Goal: Task Accomplishment & Management: Manage account settings

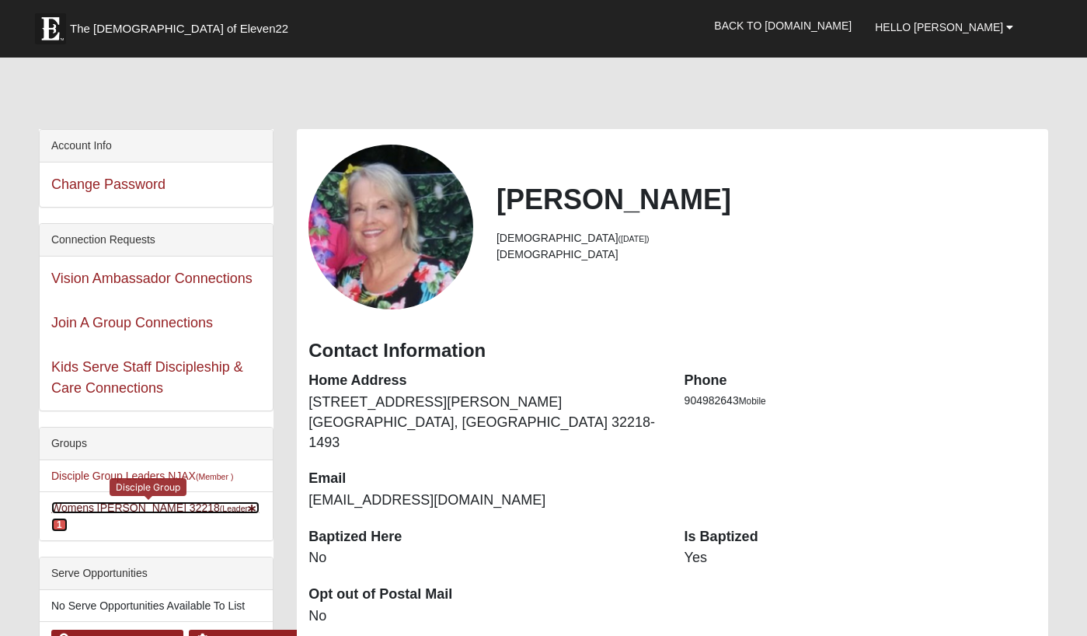
click at [132, 507] on link "Womens Grissinger 32218 (Leader ) 1" at bounding box center [155, 515] width 208 height 29
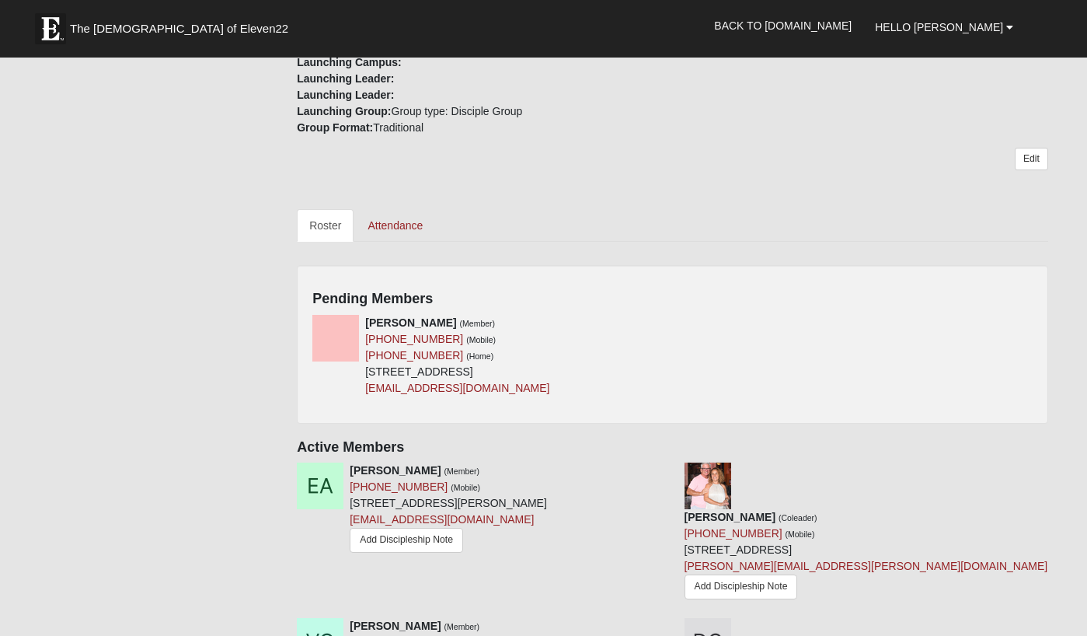
scroll to position [516, 0]
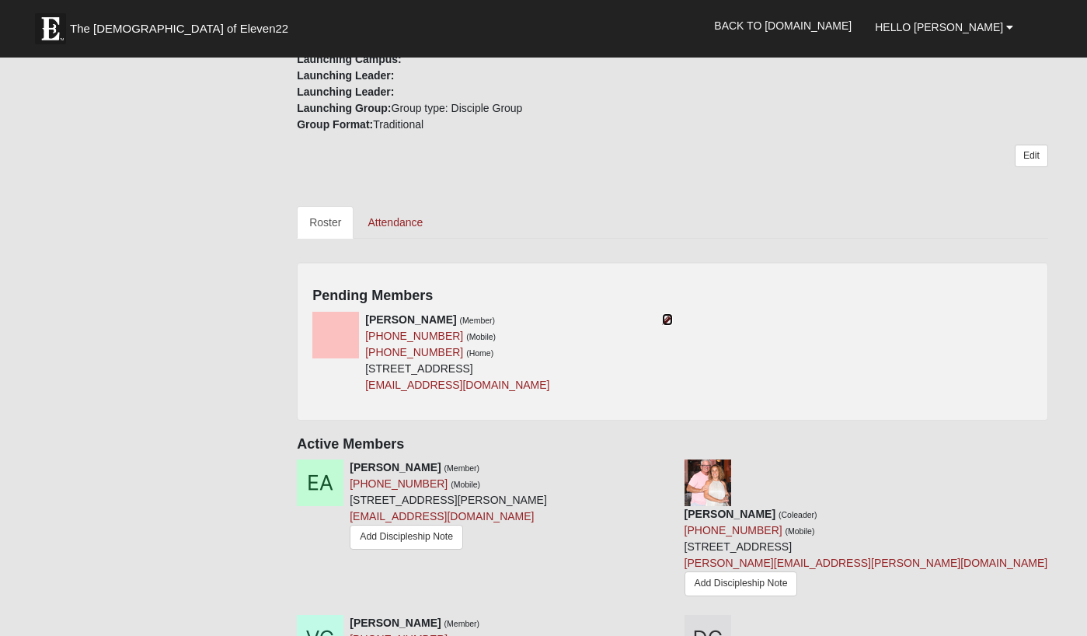
click at [668, 316] on icon at bounding box center [667, 319] width 11 height 11
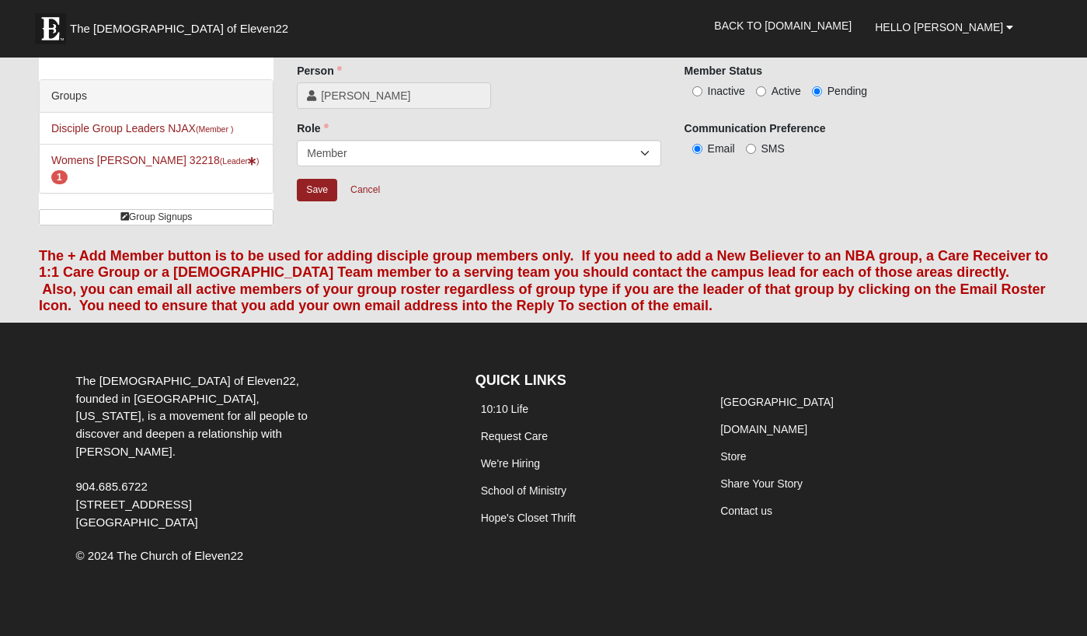
scroll to position [51, 0]
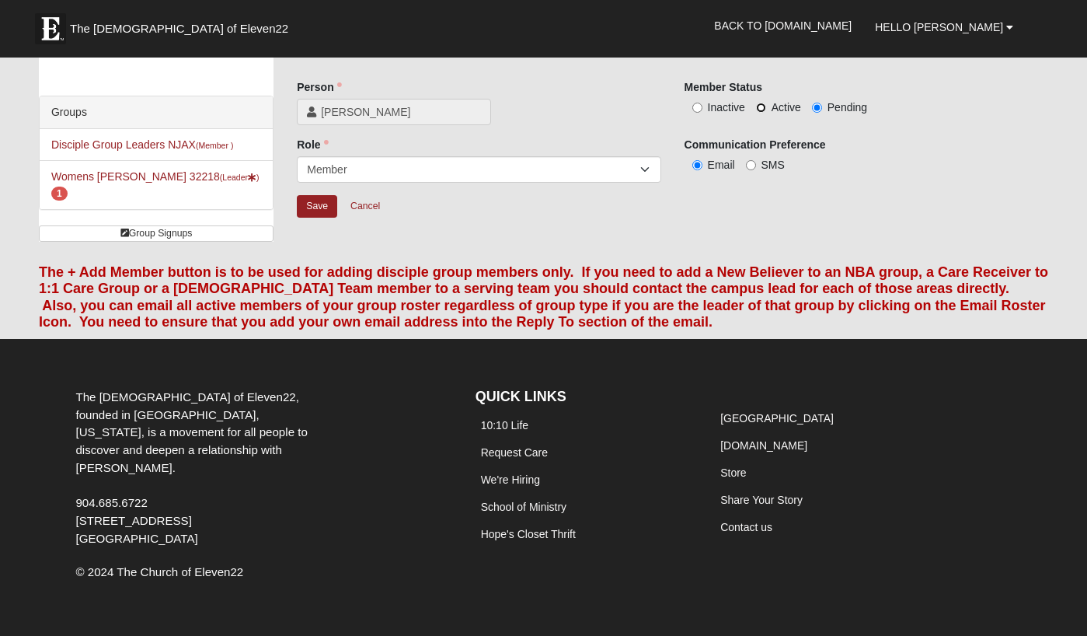
click at [759, 103] on input "Active" at bounding box center [761, 108] width 10 height 10
radio input "true"
click at [320, 202] on input "Save" at bounding box center [317, 206] width 40 height 23
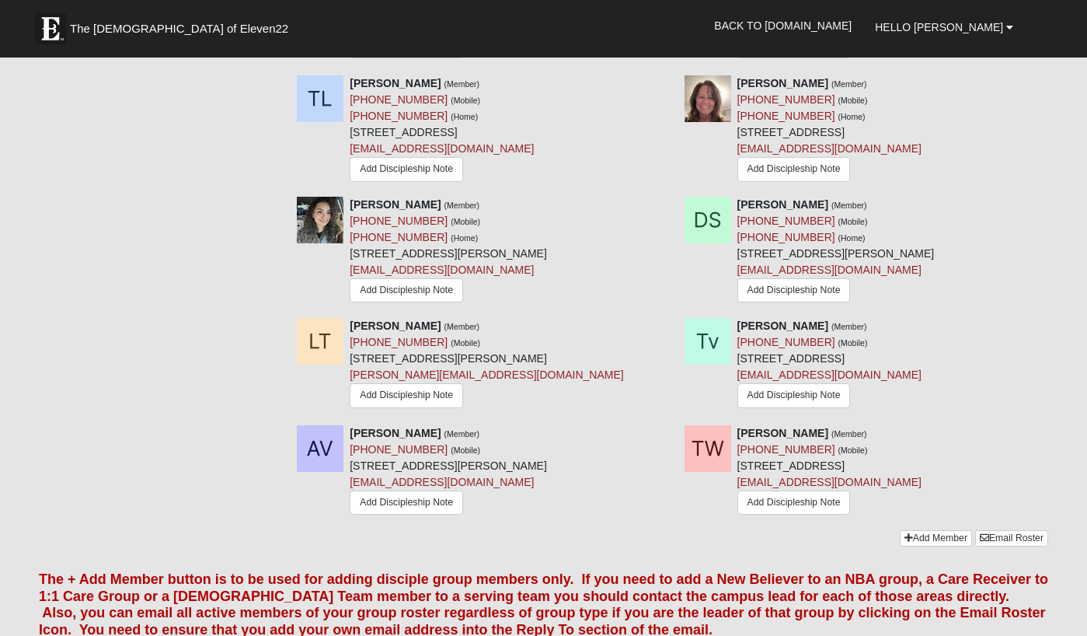
scroll to position [1298, 0]
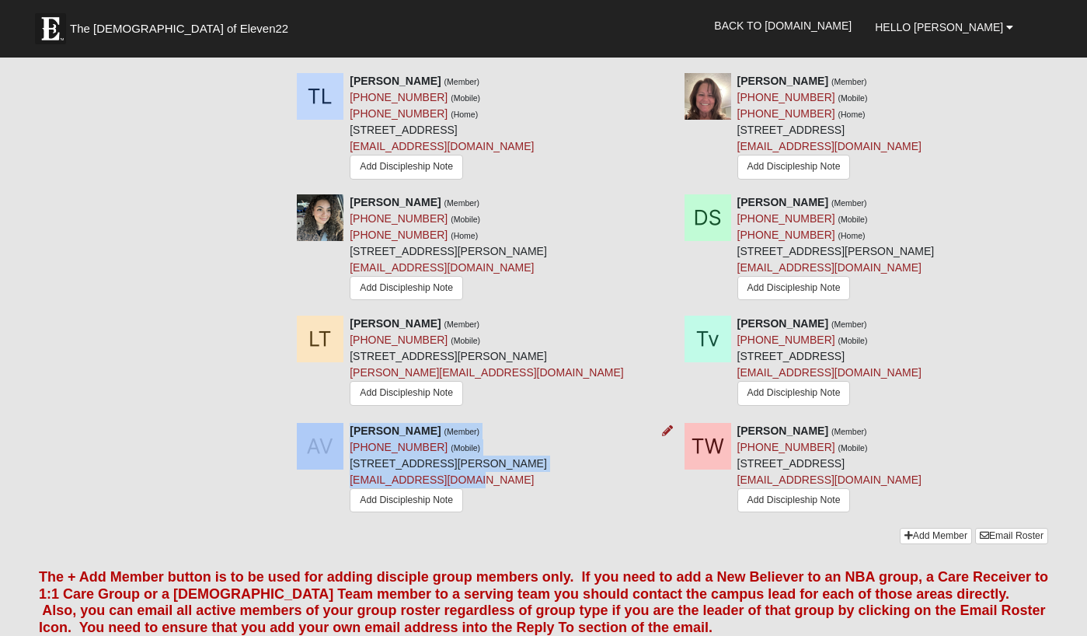
drag, startPoint x: 487, startPoint y: 379, endPoint x: 347, endPoint y: 378, distance: 140.6
click at [347, 423] on div "Ashley Vos (Member) (904) 583-7040 (Mobile) 85066 Old Stevens Ln Yulee, FL 3209…" at bounding box center [478, 469] width 387 height 93
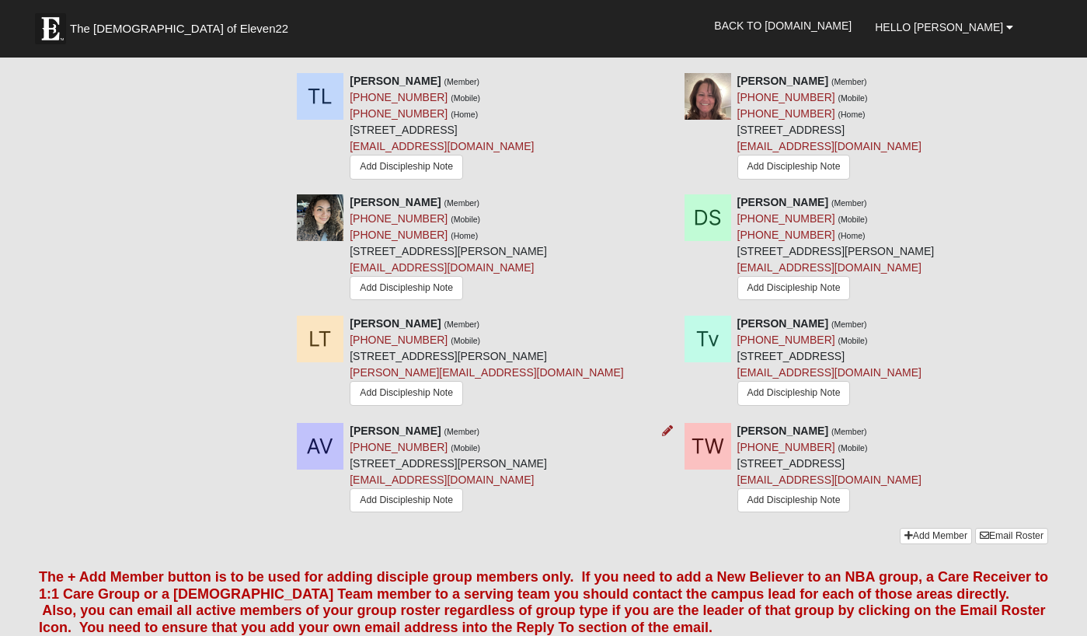
click at [507, 423] on div "Ashley Vos (Member) (904) 583-7040 (Mobile) 85066 Old Stevens Ln Yulee, FL 3209…" at bounding box center [448, 469] width 197 height 93
drag, startPoint x: 487, startPoint y: 381, endPoint x: 351, endPoint y: 386, distance: 136.1
click at [351, 423] on div "Ashley Vos (Member) (904) 583-7040 (Mobile) 85066 Old Stevens Ln Yulee, FL 3209…" at bounding box center [448, 469] width 197 height 93
copy link "vosashley24@yahoo.com"
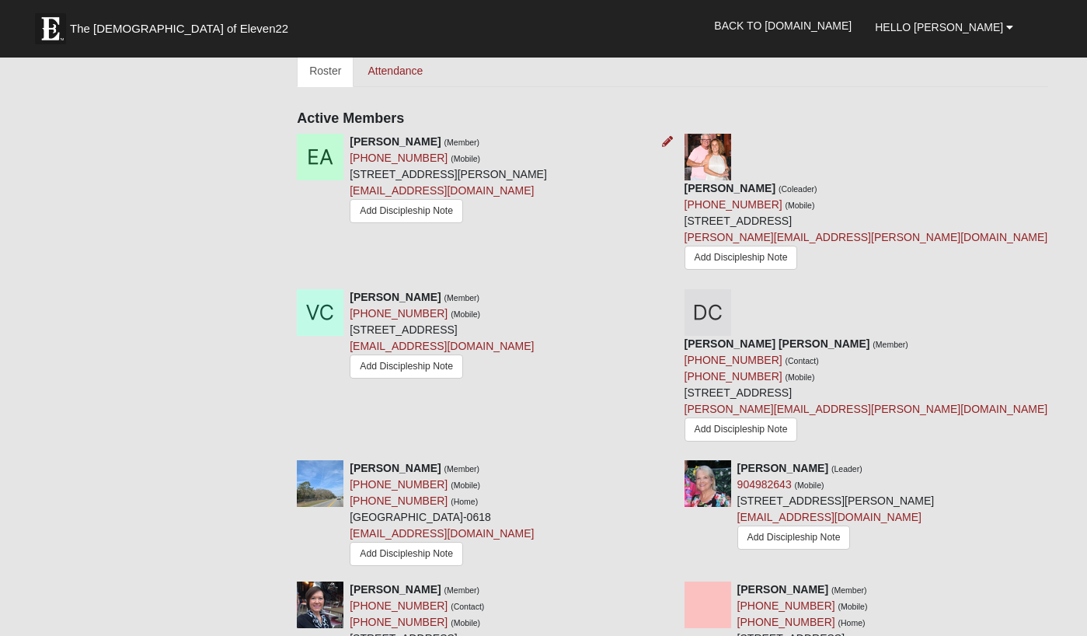
scroll to position [665, 0]
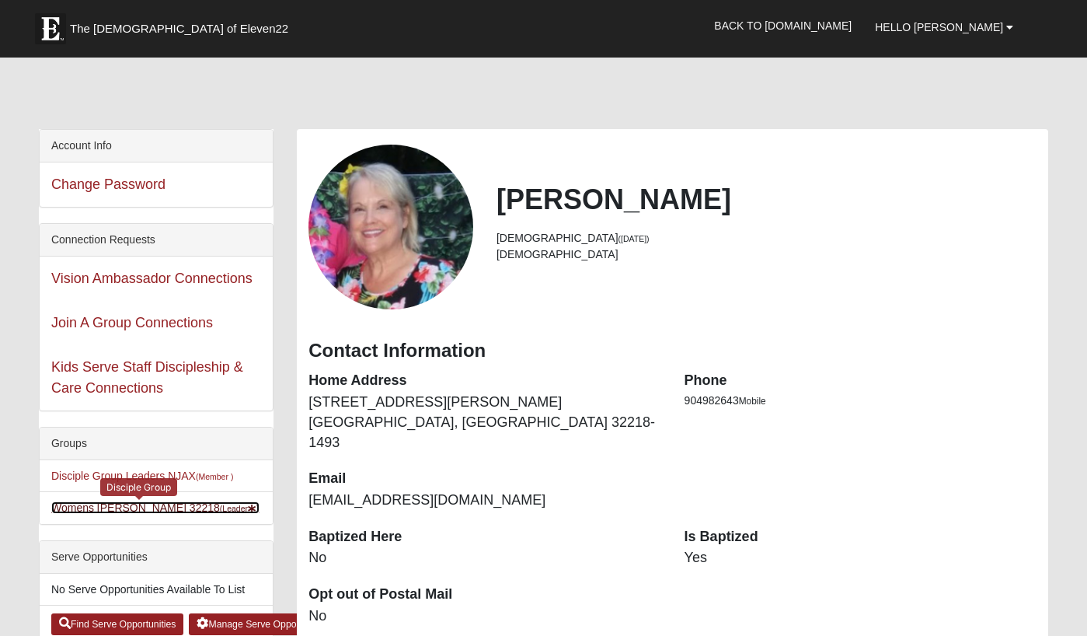
click at [159, 506] on link "Womens [PERSON_NAME] 32218 (Leader )" at bounding box center [155, 507] width 208 height 12
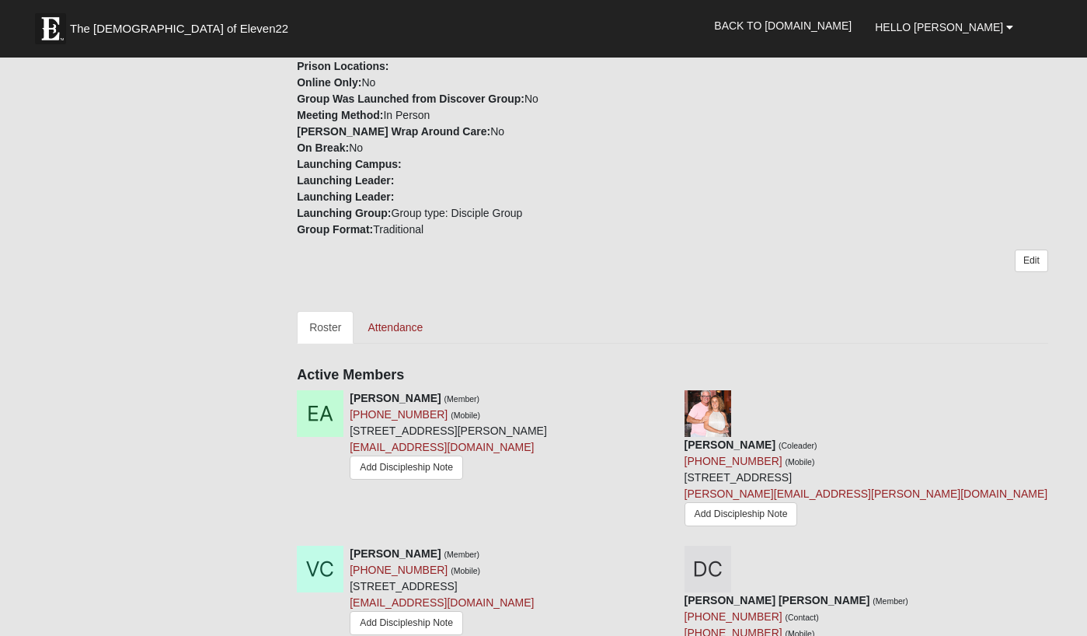
scroll to position [427, 0]
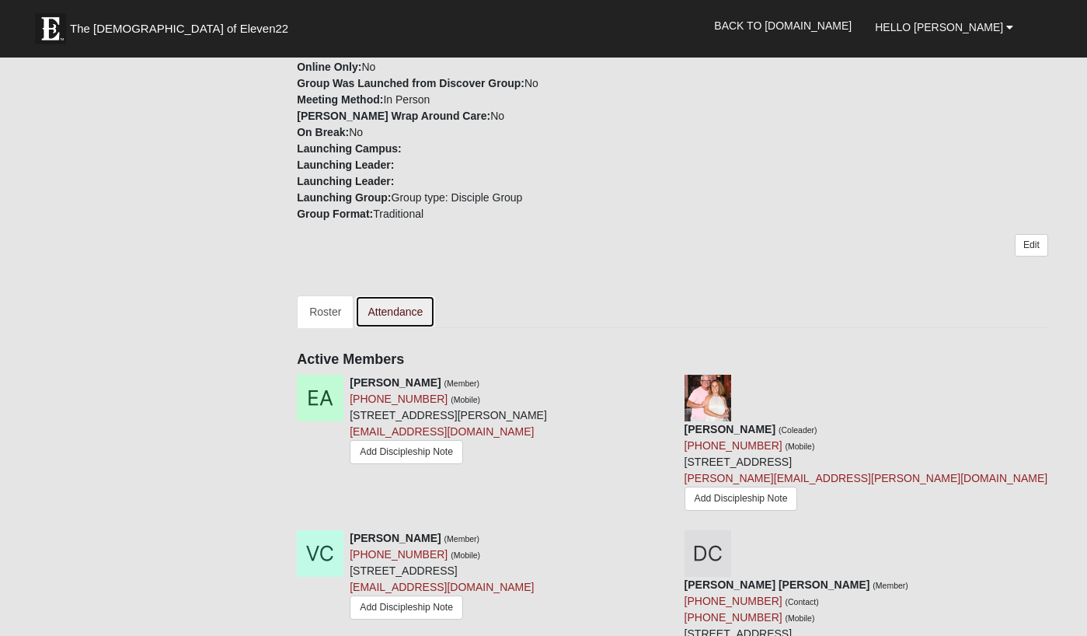
click at [395, 311] on link "Attendance" at bounding box center [395, 311] width 80 height 33
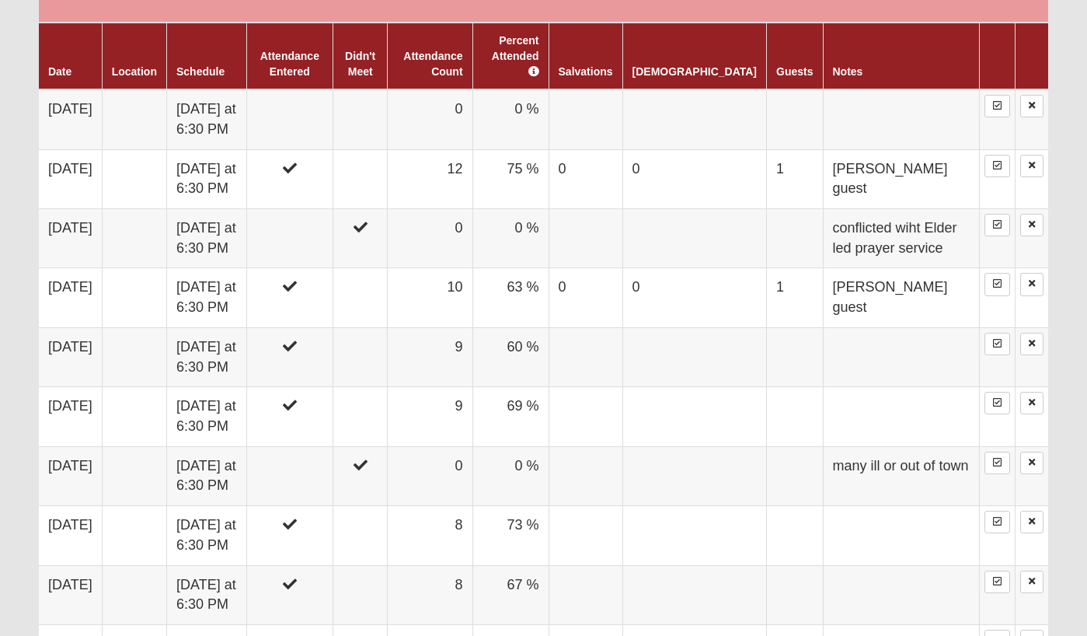
scroll to position [936, 0]
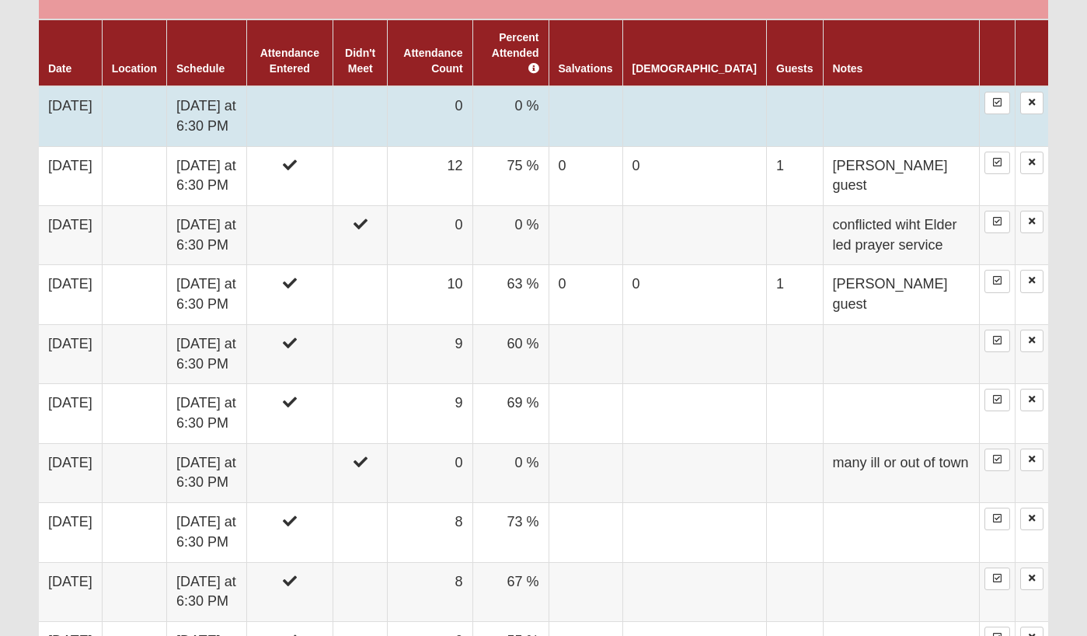
click at [333, 98] on td at bounding box center [289, 116] width 86 height 60
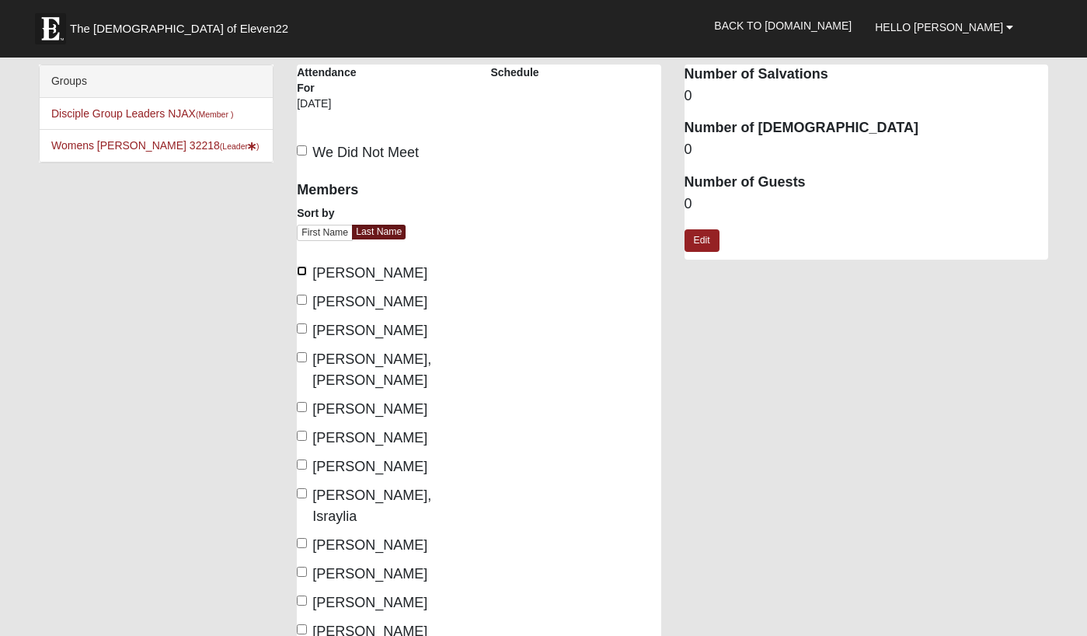
click at [306, 272] on input "[PERSON_NAME]" at bounding box center [302, 271] width 10 height 10
checkbox input "true"
click at [302, 301] on input "[PERSON_NAME]" at bounding box center [302, 299] width 10 height 10
checkbox input "true"
click at [301, 352] on input "[PERSON_NAME], [PERSON_NAME]" at bounding box center [302, 357] width 10 height 10
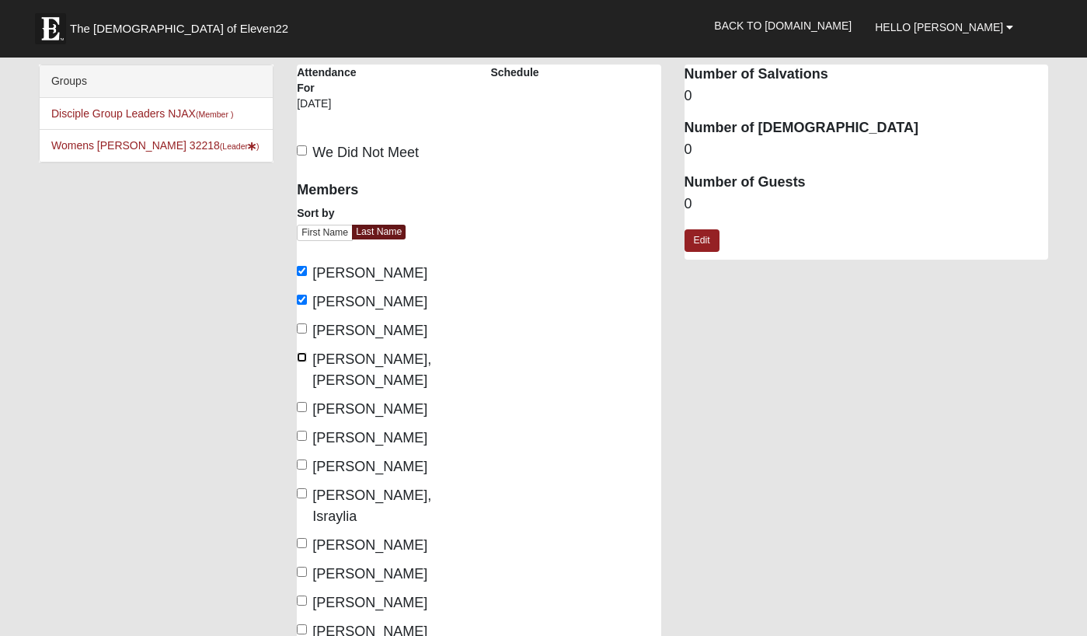
checkbox input "true"
click at [301, 402] on input "[PERSON_NAME]" at bounding box center [302, 407] width 10 height 10
checkbox input "true"
click at [301, 430] on input "[PERSON_NAME]" at bounding box center [302, 435] width 10 height 10
checkbox input "true"
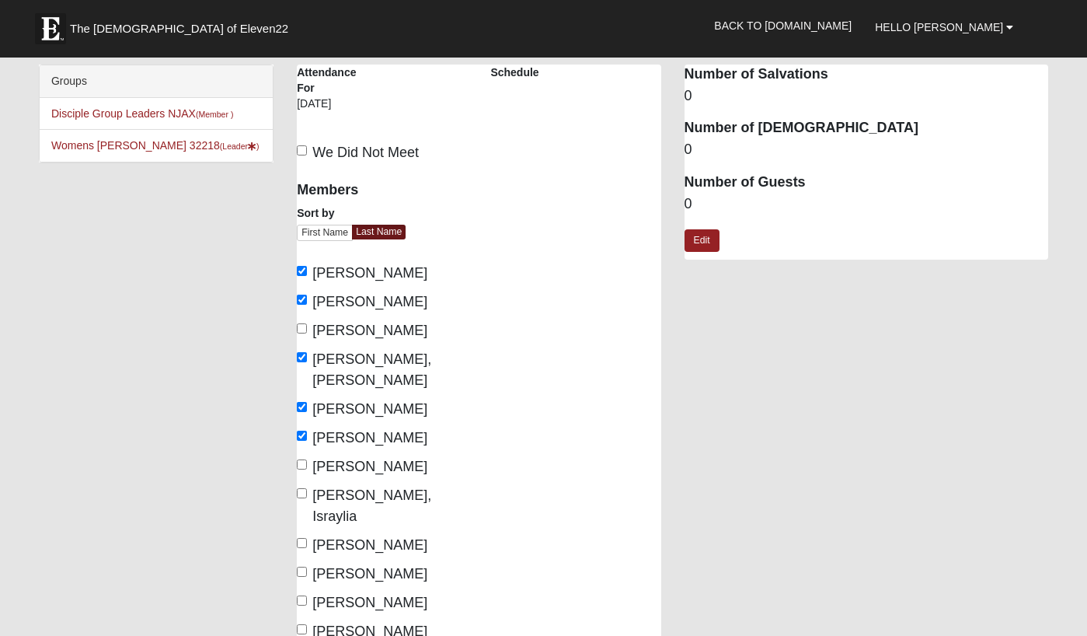
click at [303, 485] on label "[PERSON_NAME], Israylia" at bounding box center [382, 506] width 170 height 42
click at [303, 488] on input "[PERSON_NAME], Israylia" at bounding box center [302, 493] width 10 height 10
checkbox input "true"
click at [311, 535] on label "[PERSON_NAME]" at bounding box center [362, 545] width 131 height 21
click at [307, 538] on input "[PERSON_NAME]" at bounding box center [302, 543] width 10 height 10
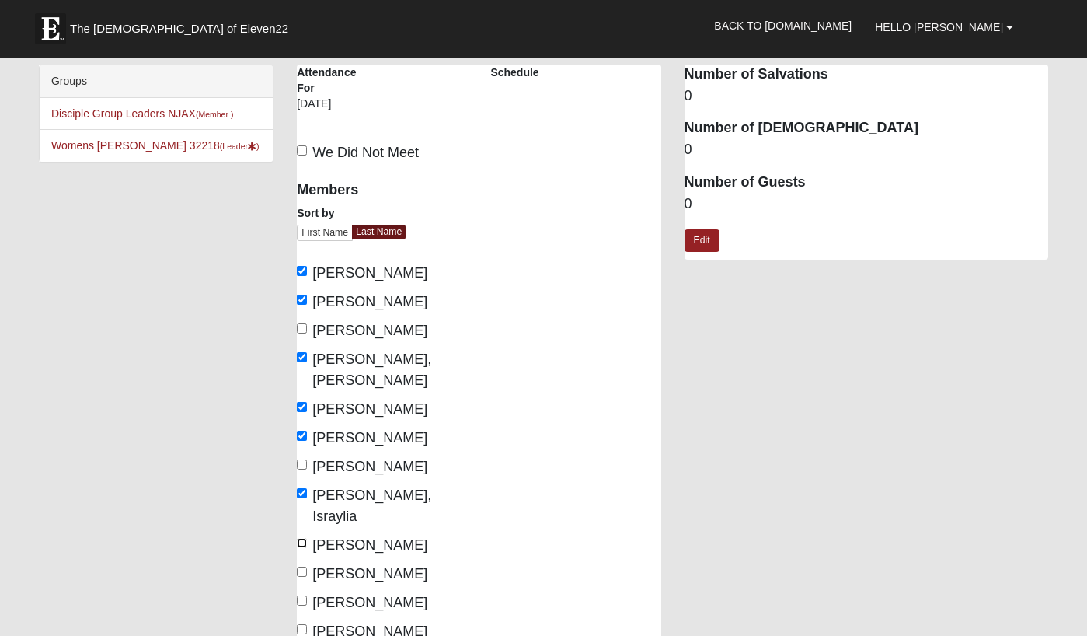
checkbox input "true"
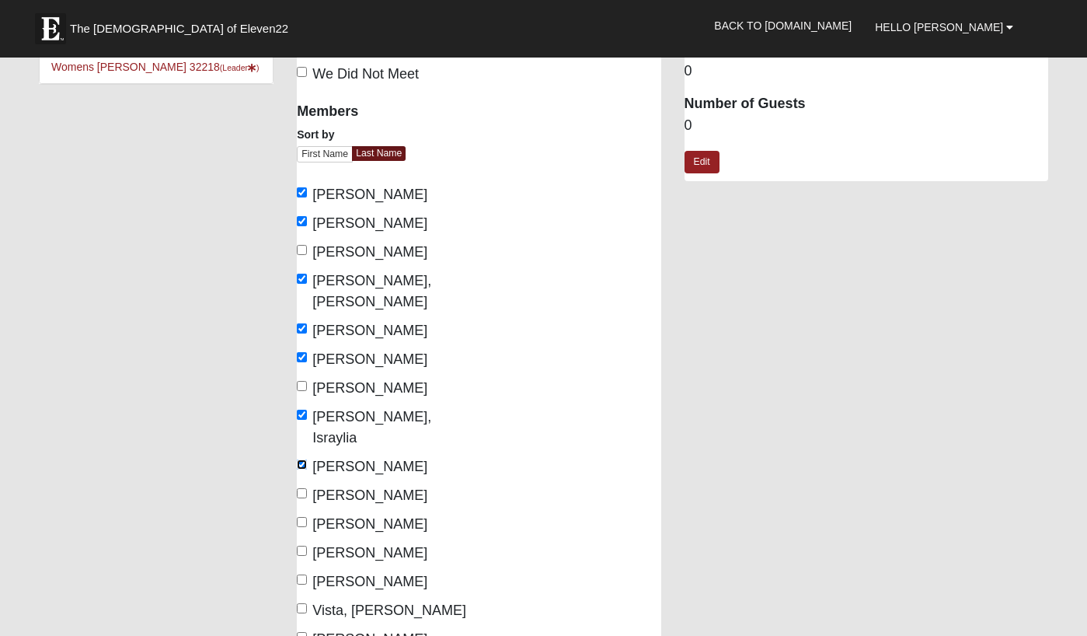
scroll to position [82, 0]
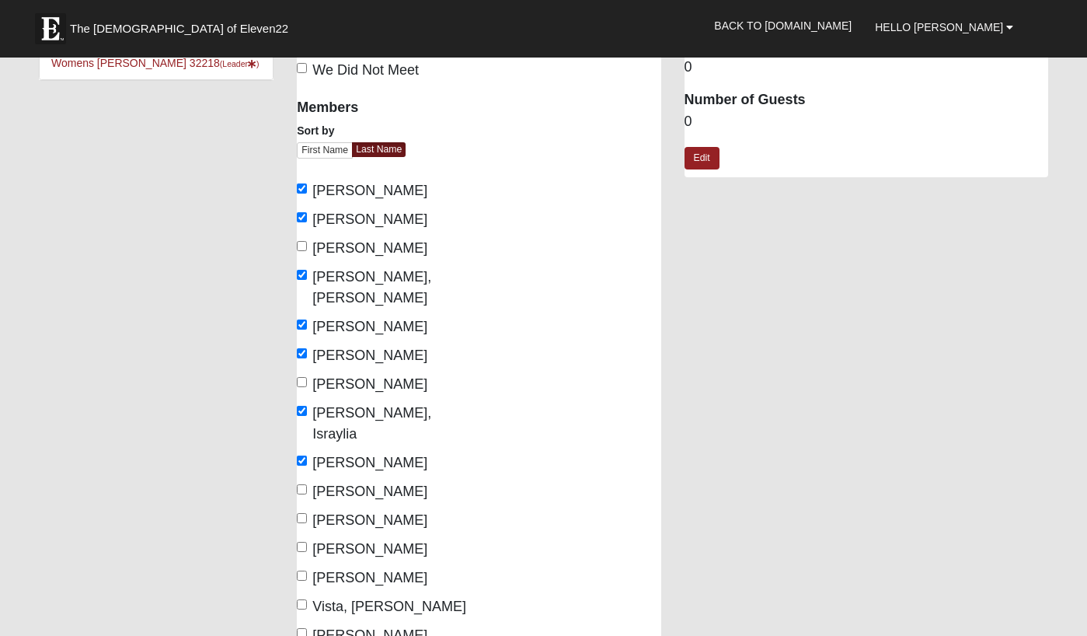
click at [308, 538] on label "Sturney, Dalia" at bounding box center [362, 548] width 131 height 21
click at [307, 542] on input "Sturney, Dalia" at bounding box center [302, 547] width 10 height 10
checkbox input "true"
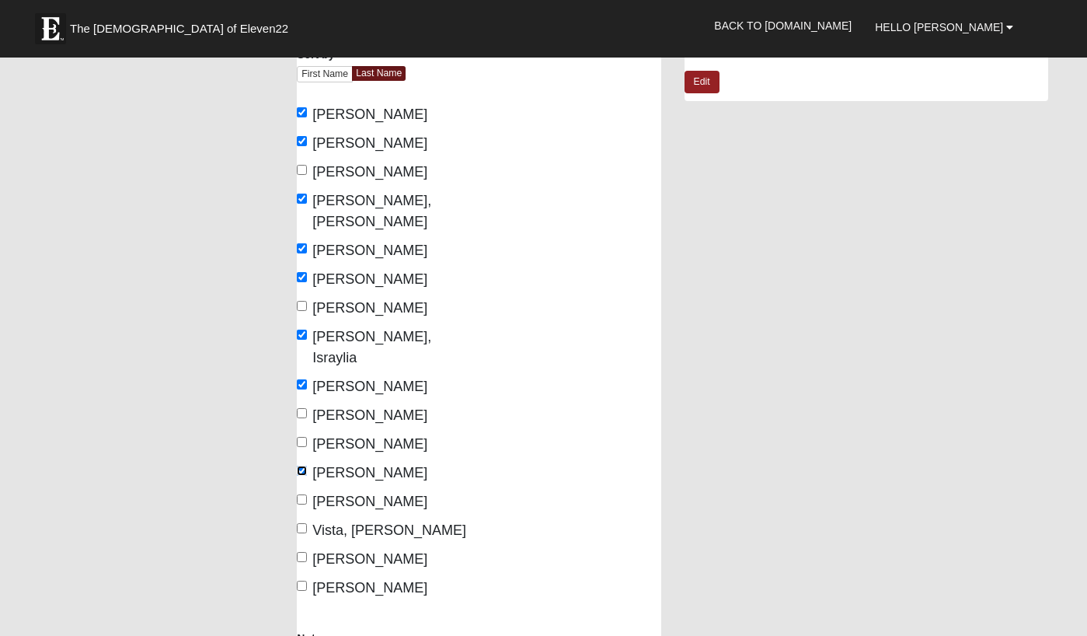
scroll to position [160, 0]
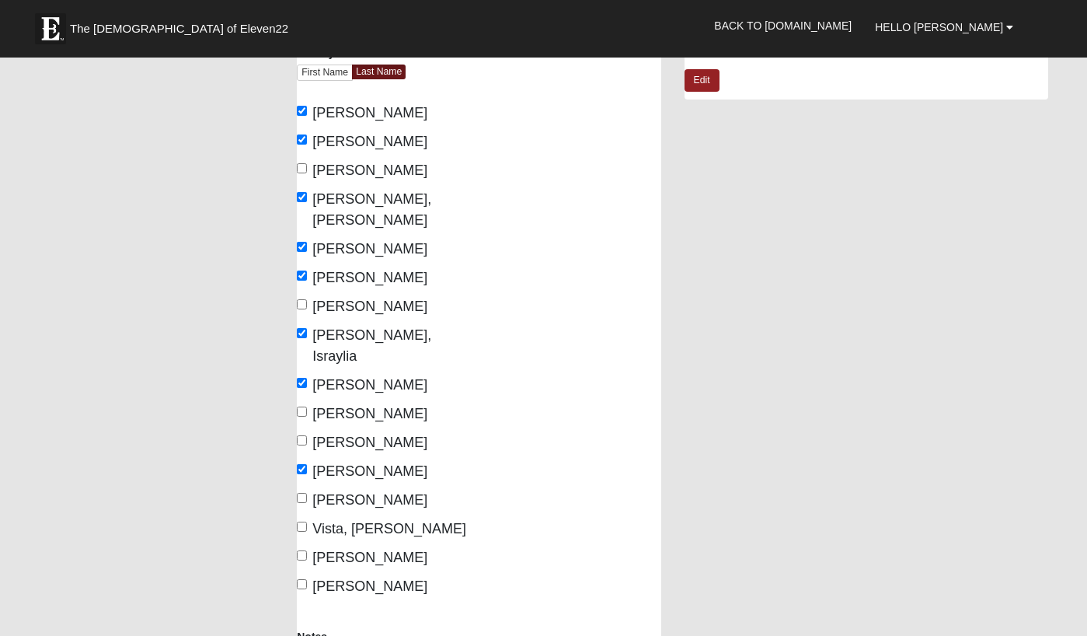
click at [309, 518] on label "Vista, Tina" at bounding box center [381, 528] width 169 height 21
click at [307, 521] on input "Vista, Tina" at bounding box center [302, 526] width 10 height 10
checkbox input "true"
click at [306, 579] on input "Williams, Tori" at bounding box center [302, 584] width 10 height 10
checkbox input "true"
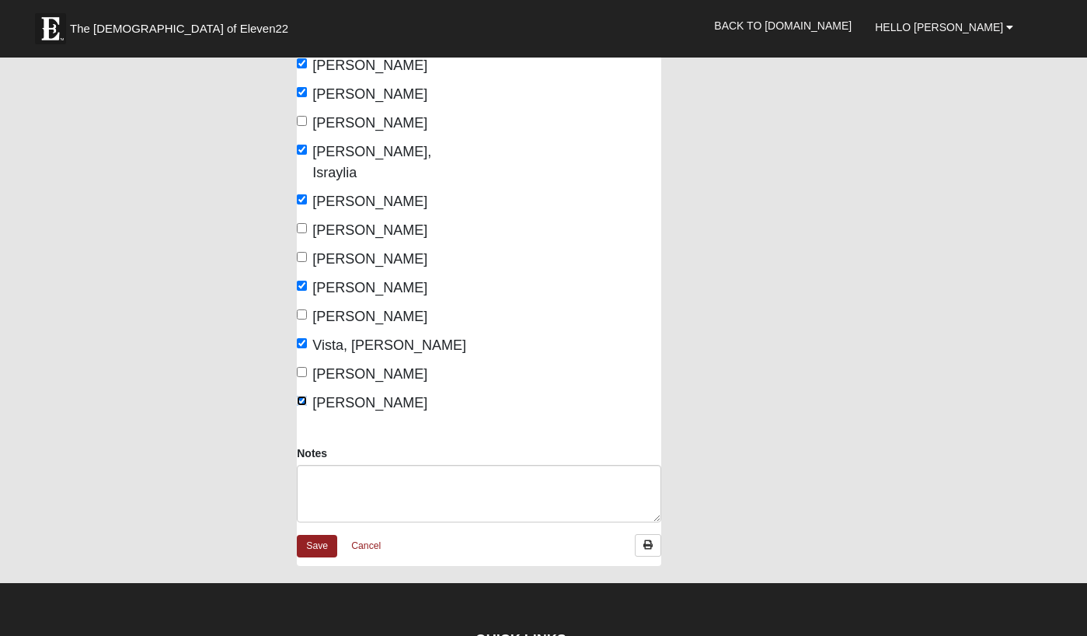
scroll to position [347, 0]
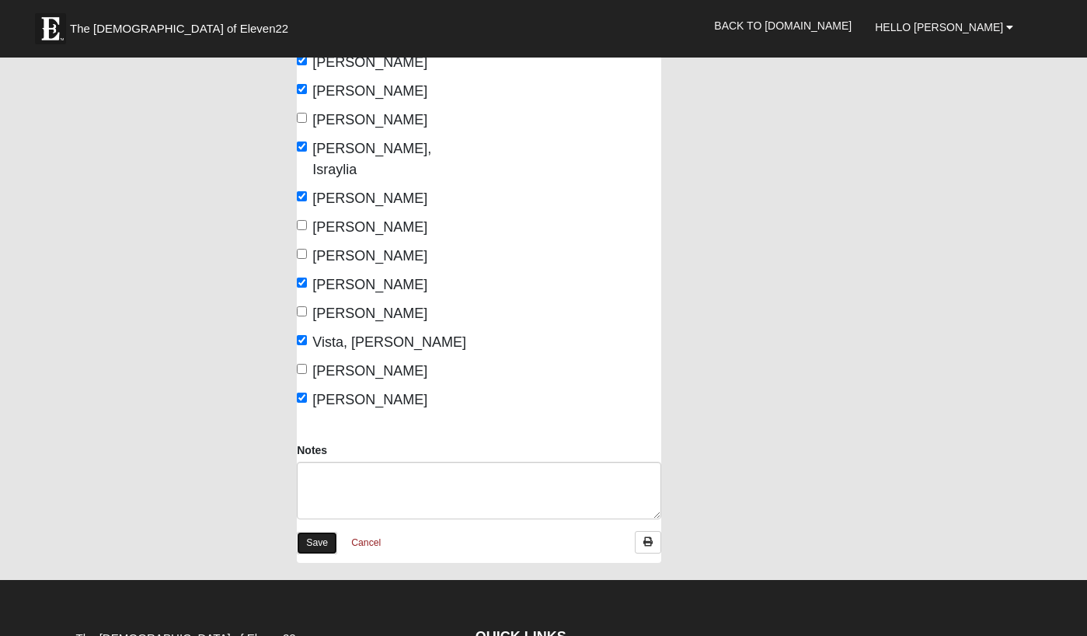
click at [328, 531] on link "Save" at bounding box center [317, 542] width 40 height 23
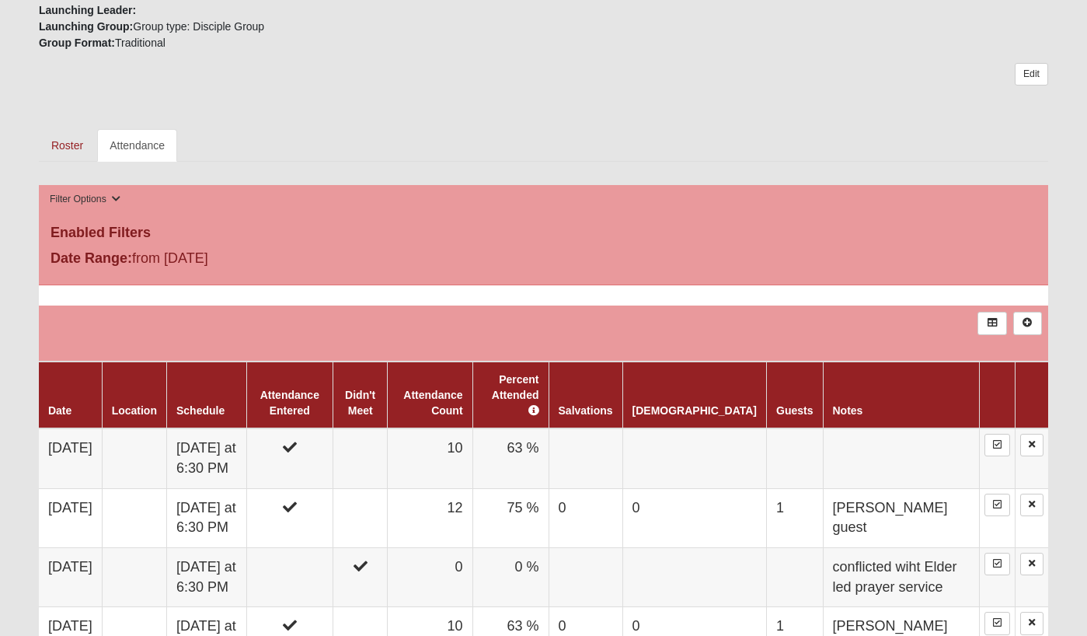
scroll to position [598, 0]
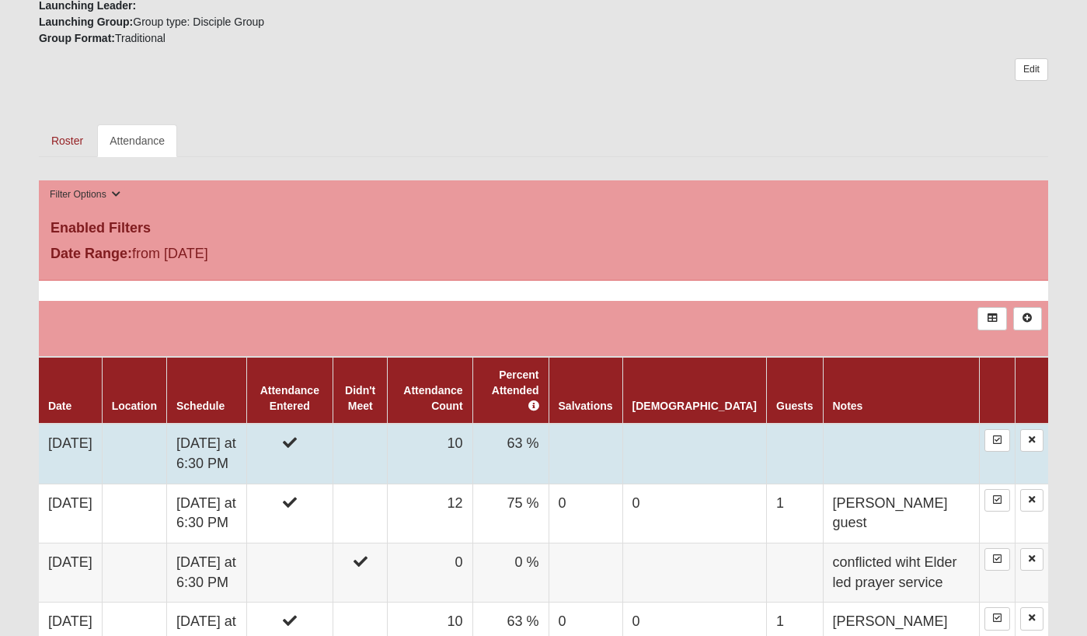
click at [388, 446] on td at bounding box center [360, 453] width 55 height 60
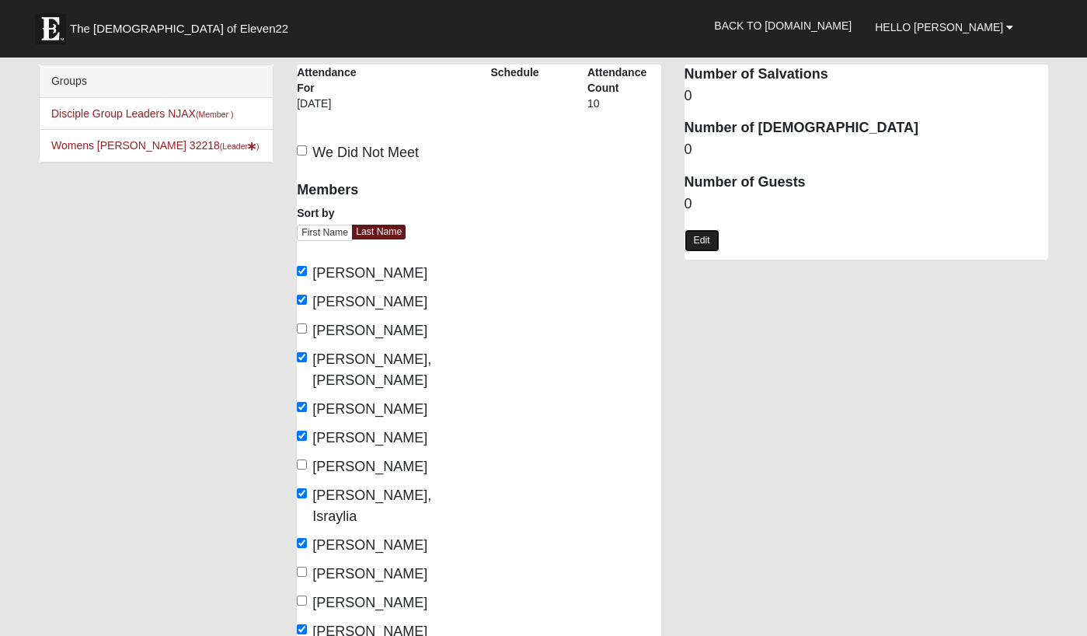
click at [705, 241] on link "Edit" at bounding box center [702, 240] width 35 height 23
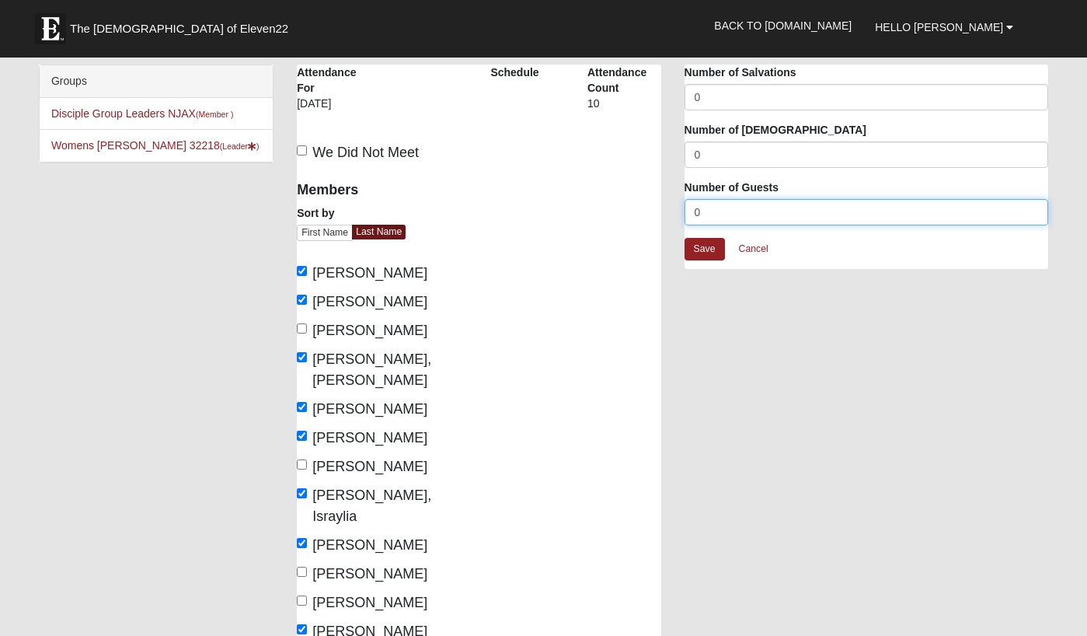
click at [714, 218] on input "0" at bounding box center [867, 212] width 364 height 26
type input "1"
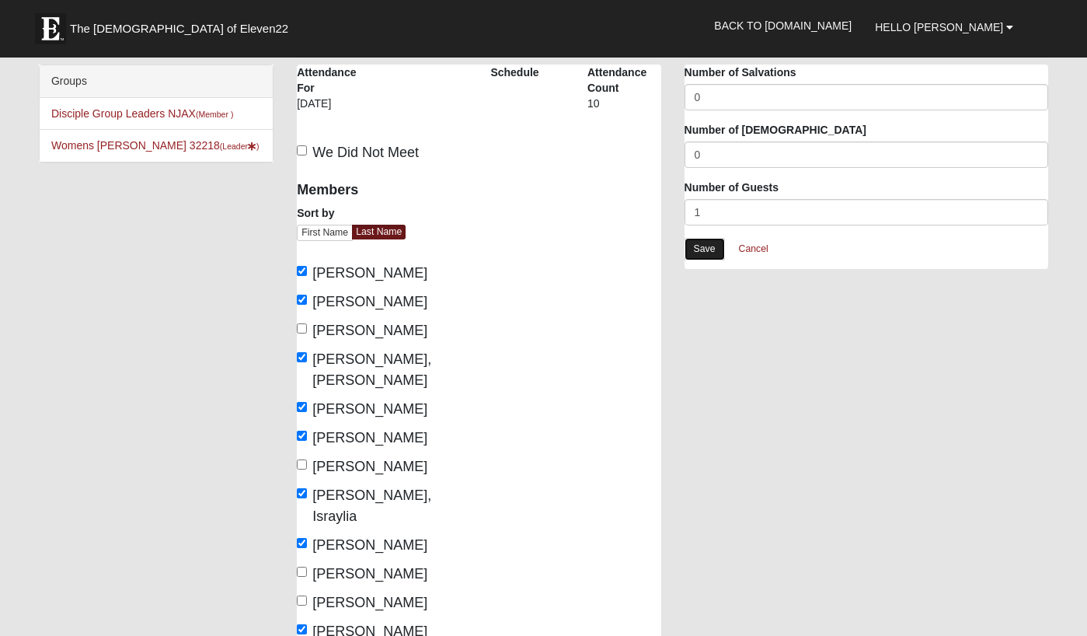
click at [704, 254] on link "Save" at bounding box center [705, 249] width 40 height 23
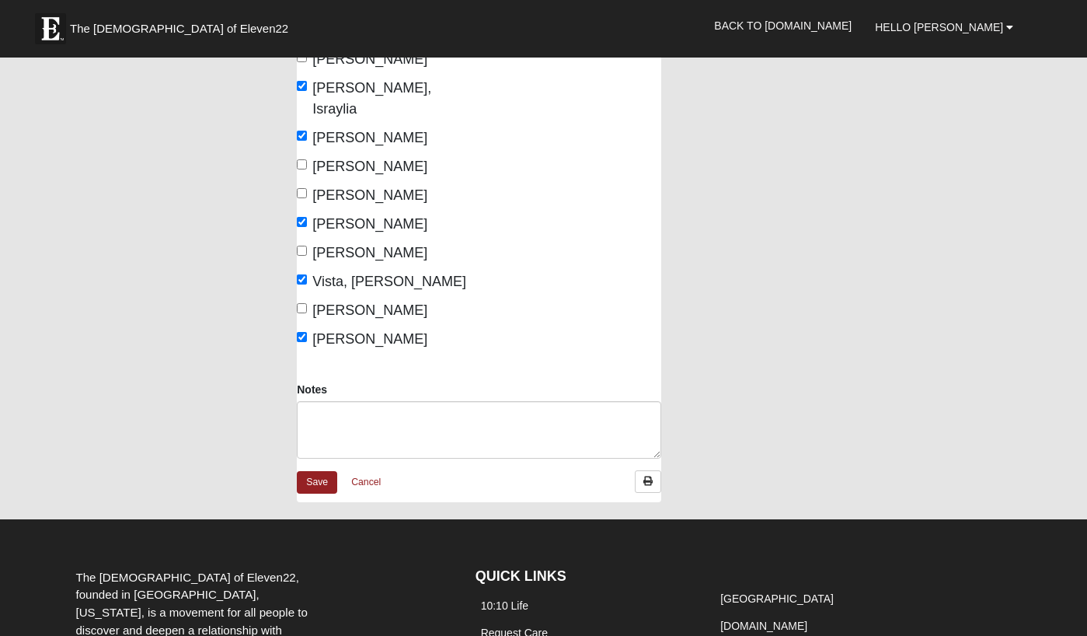
scroll to position [409, 0]
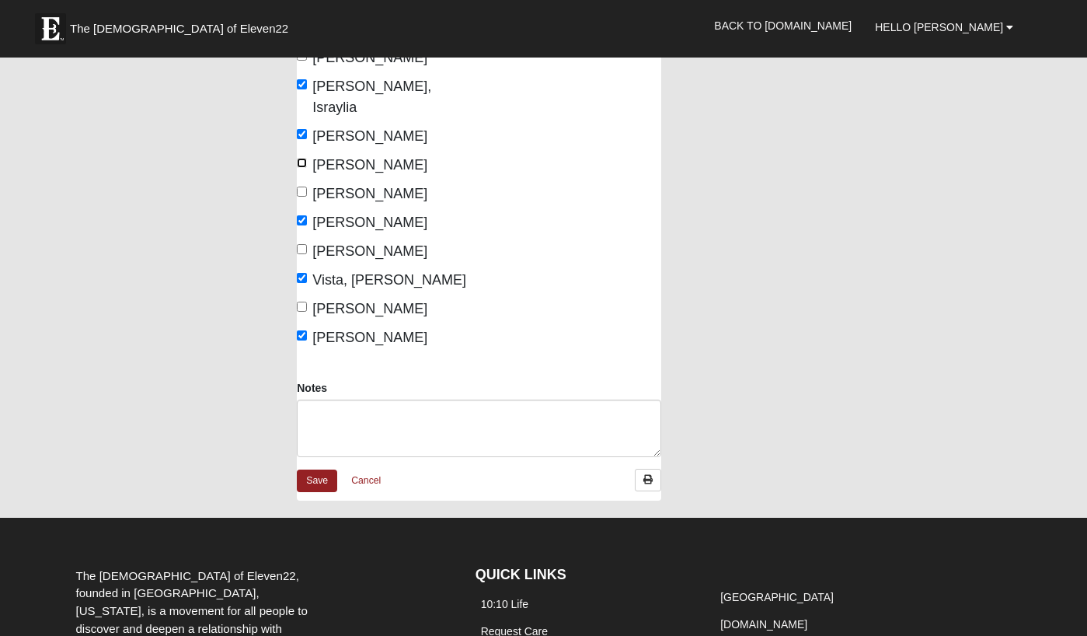
click at [306, 158] on input "Porter-Gaitan, Lynne" at bounding box center [302, 163] width 10 height 10
checkbox input "true"
click at [316, 469] on link "Save" at bounding box center [317, 480] width 40 height 23
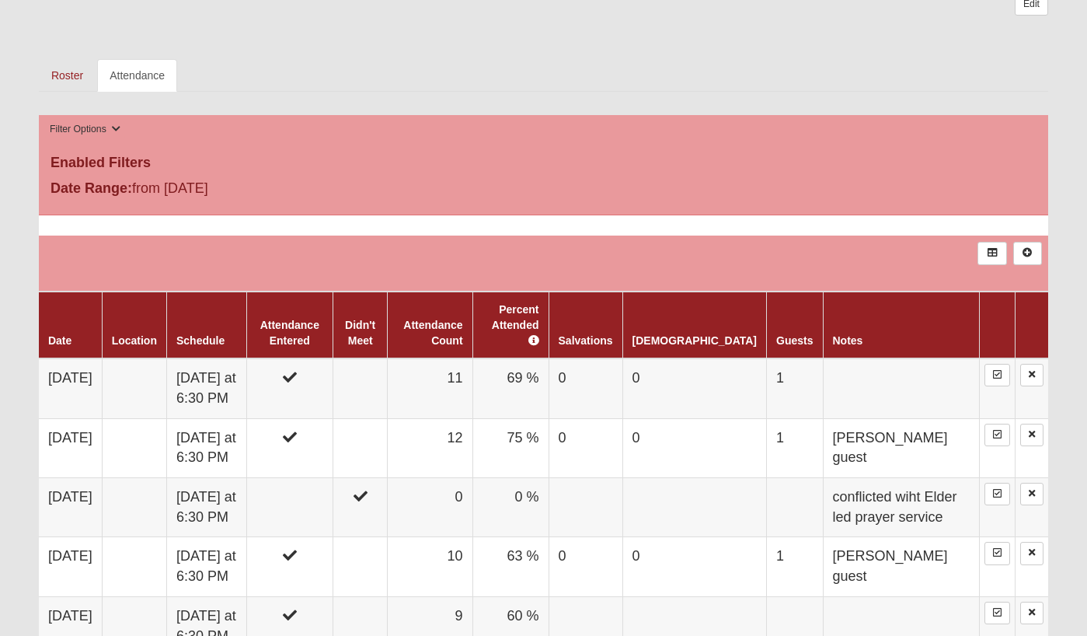
scroll to position [662, 0]
